Goal: Navigation & Orientation: Go to known website

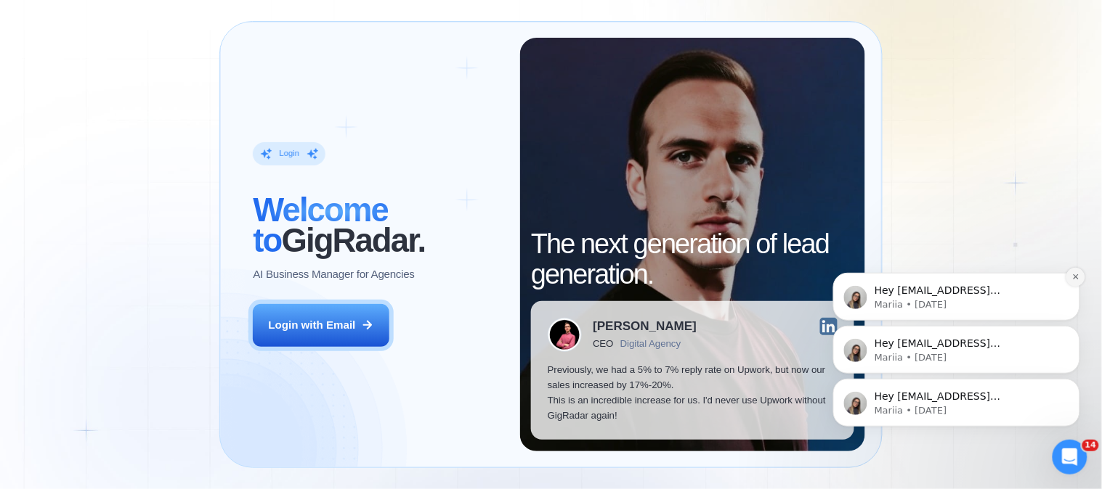
click at [1073, 277] on icon "Dismiss notification" at bounding box center [1075, 276] width 8 height 8
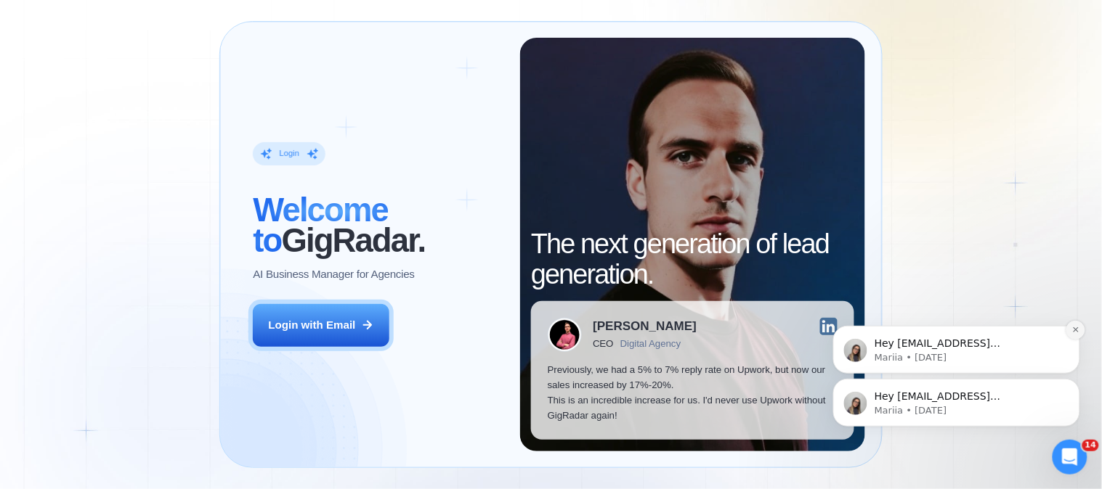
click at [1073, 331] on icon "Dismiss notification" at bounding box center [1075, 329] width 8 height 8
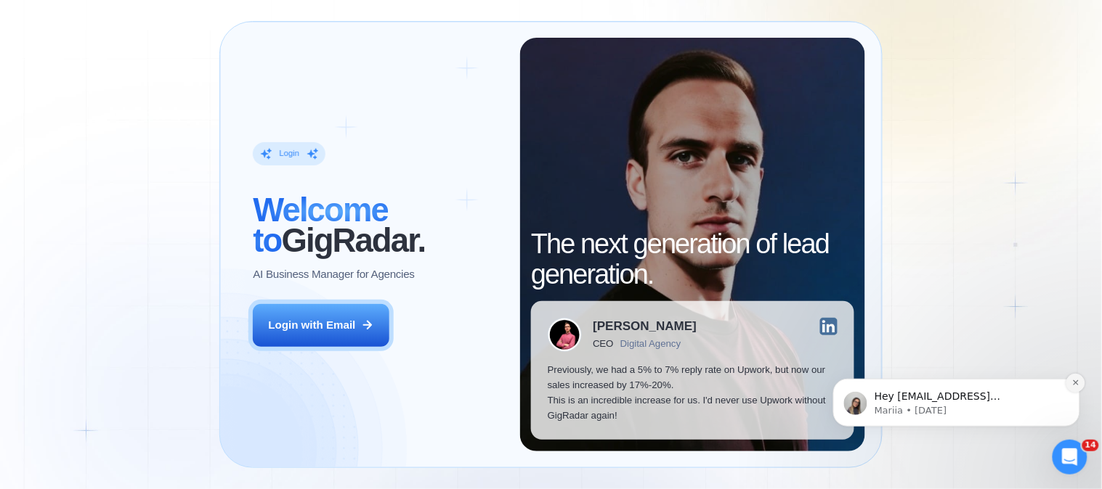
click at [1074, 384] on icon "Dismiss notification" at bounding box center [1075, 382] width 8 height 8
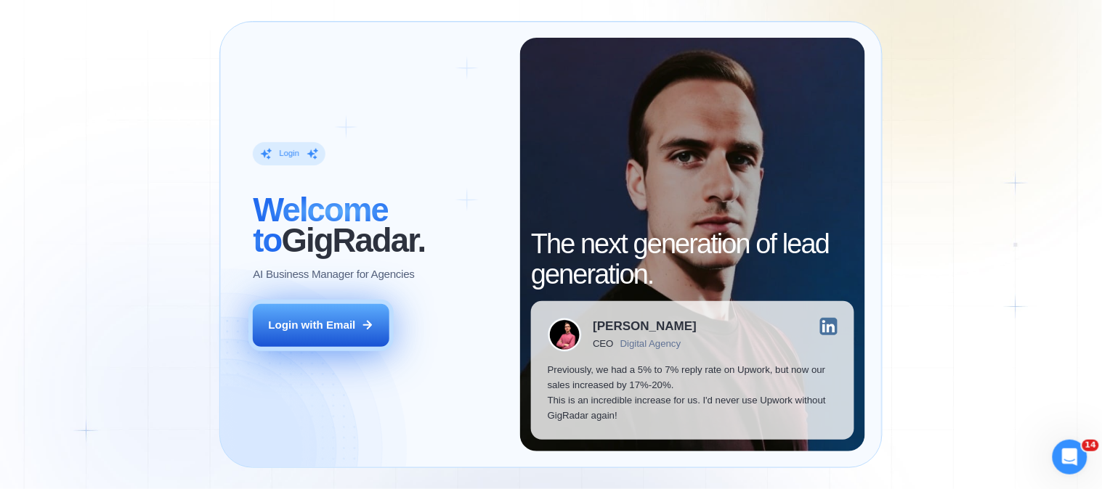
click at [338, 325] on div "Login with Email" at bounding box center [312, 325] width 87 height 15
